Goal: Task Accomplishment & Management: Understand process/instructions

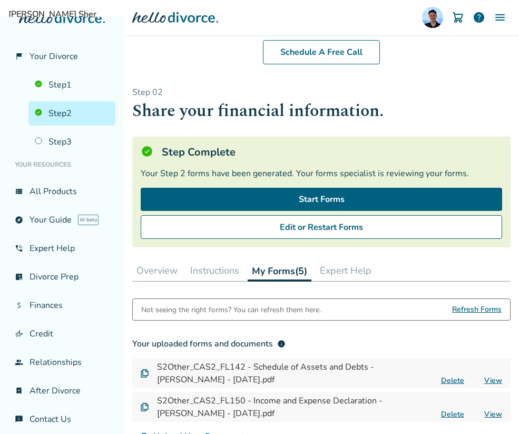
scroll to position [264, 0]
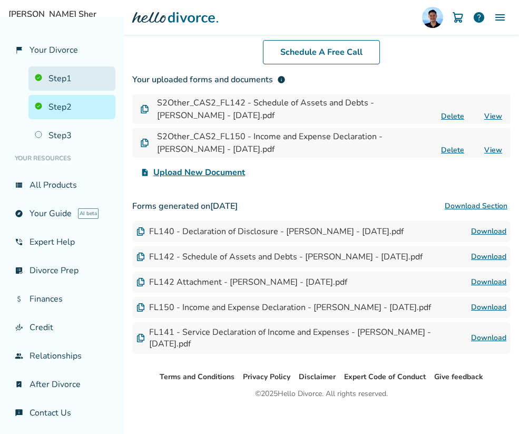
click at [54, 85] on link "Step 1" at bounding box center [71, 78] width 87 height 24
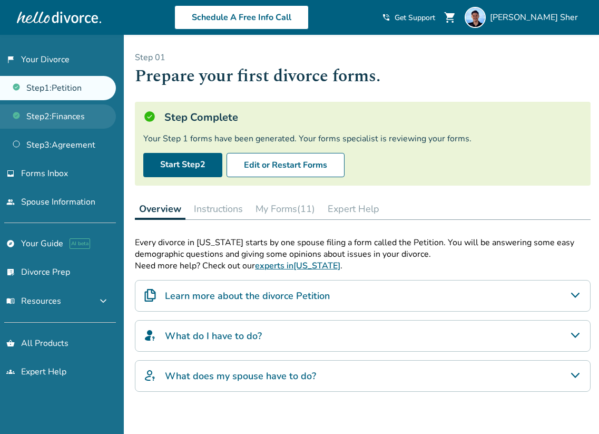
click at [78, 115] on link "Step 2 : Finances" at bounding box center [58, 116] width 116 height 24
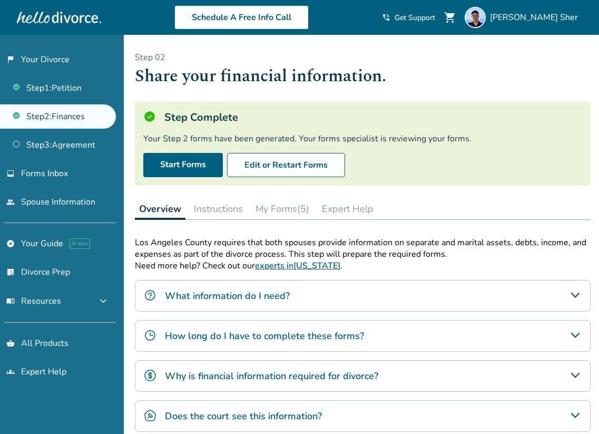
click at [267, 204] on button "My Forms (5)" at bounding box center [282, 208] width 62 height 21
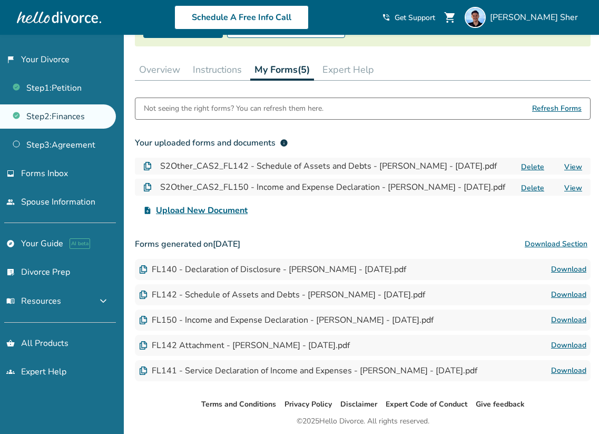
scroll to position [128, 0]
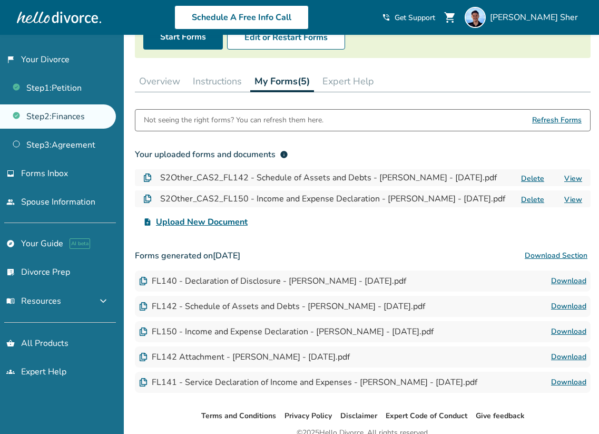
click at [227, 80] on button "Instructions" at bounding box center [217, 81] width 57 height 21
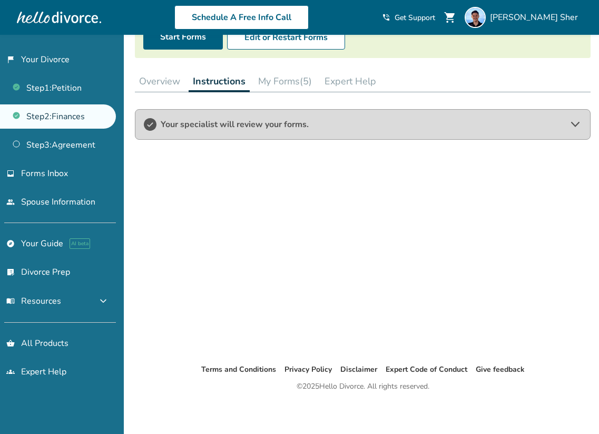
click at [280, 83] on button "My Forms (5)" at bounding box center [285, 81] width 62 height 21
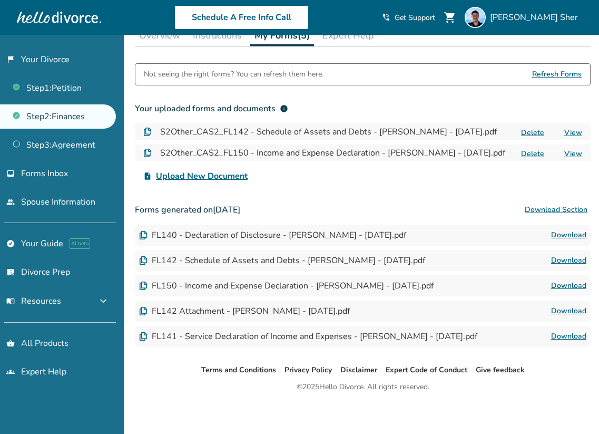
scroll to position [164, 0]
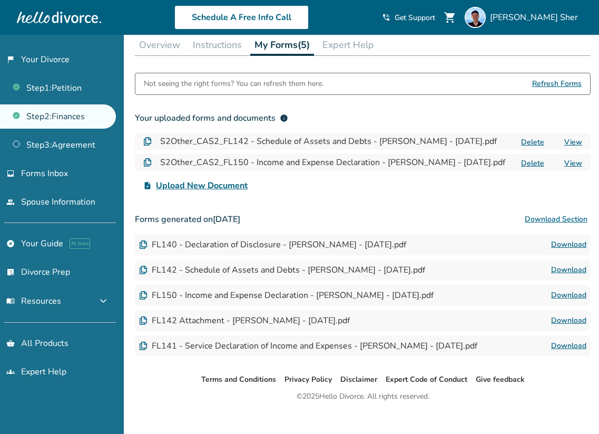
click at [221, 45] on button "Instructions" at bounding box center [217, 44] width 57 height 21
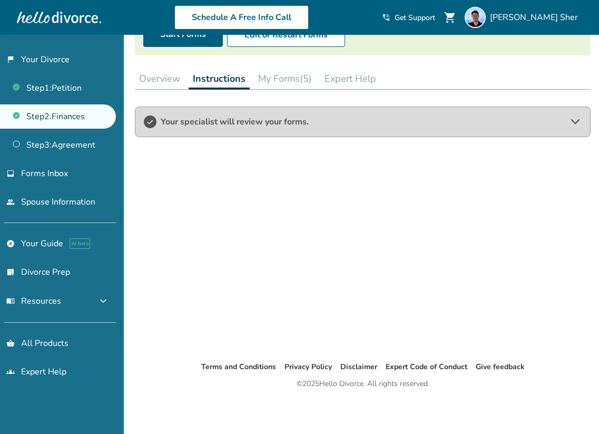
click at [282, 78] on button "My Forms (5)" at bounding box center [285, 78] width 62 height 21
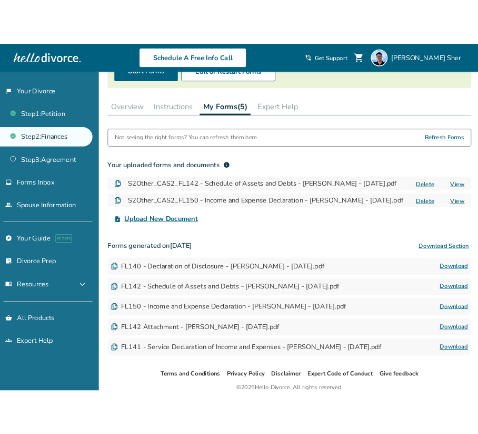
scroll to position [165, 0]
